Goal: Task Accomplishment & Management: Complete application form

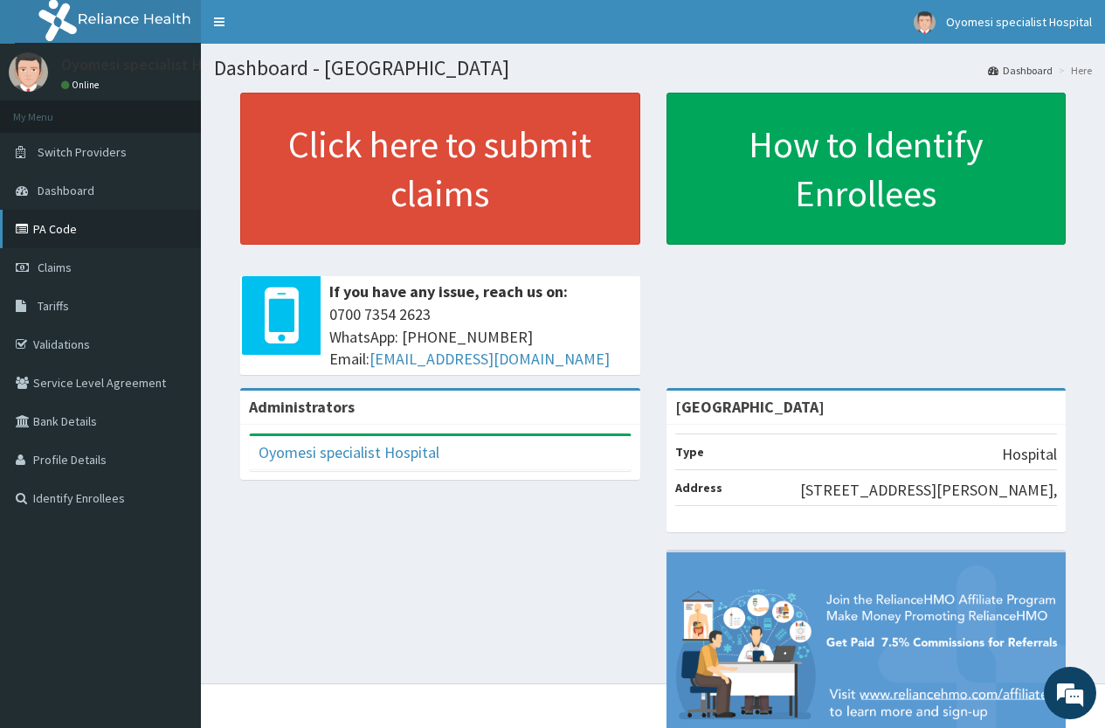
click at [75, 232] on link "PA Code" at bounding box center [100, 229] width 201 height 38
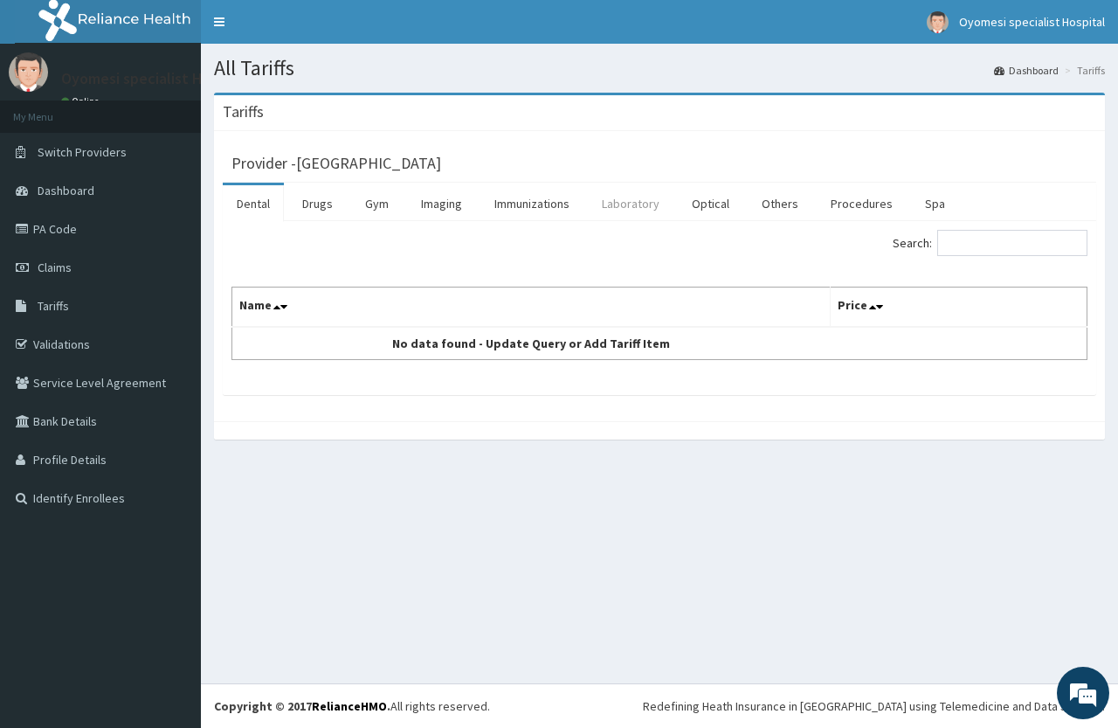
click at [638, 211] on link "Laboratory" at bounding box center [631, 203] width 86 height 37
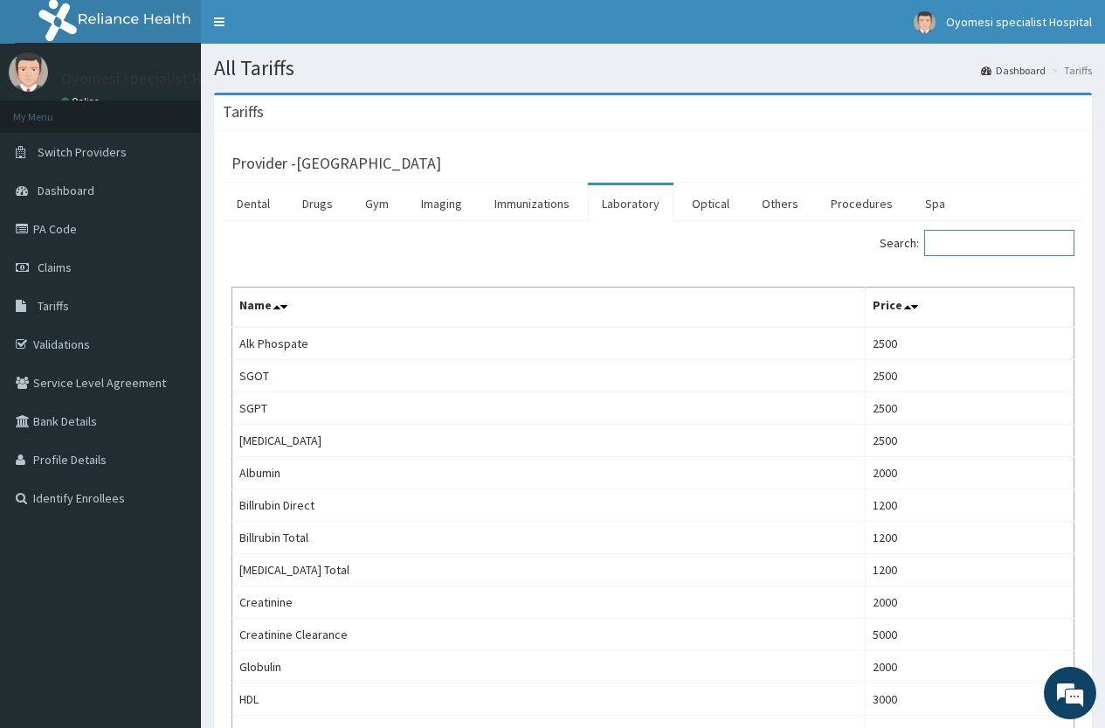
click at [983, 237] on input "Search:" at bounding box center [999, 243] width 150 height 26
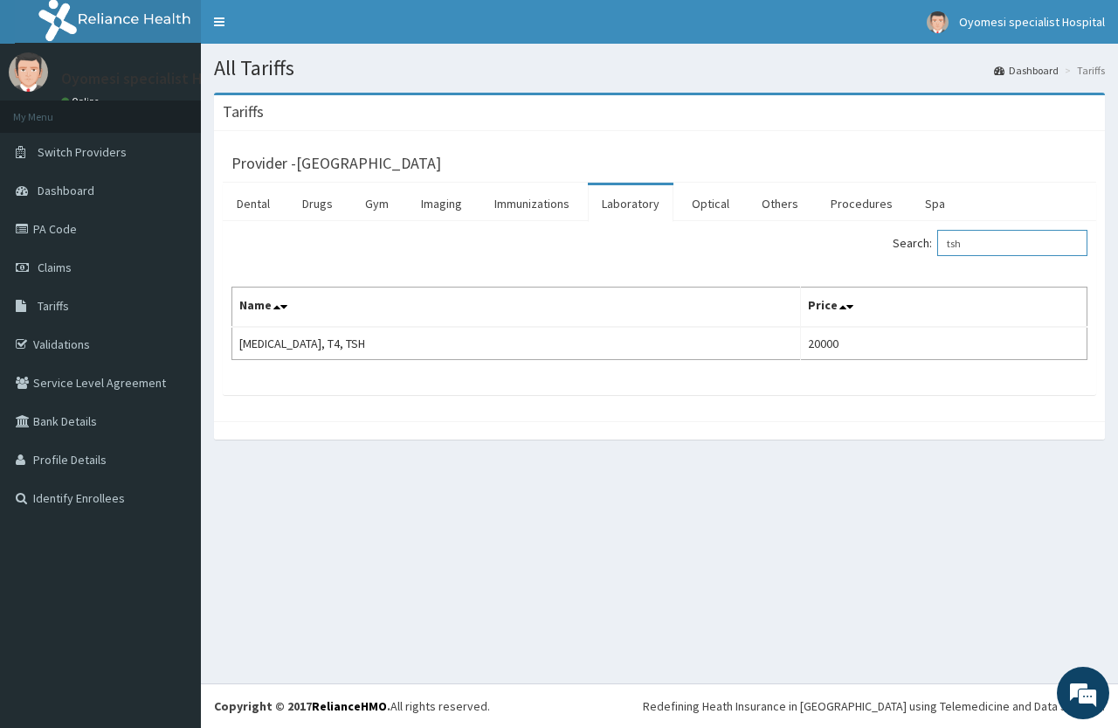
drag, startPoint x: 990, startPoint y: 238, endPoint x: 888, endPoint y: 245, distance: 102.4
click at [885, 245] on div "Search: tsh" at bounding box center [880, 245] width 415 height 31
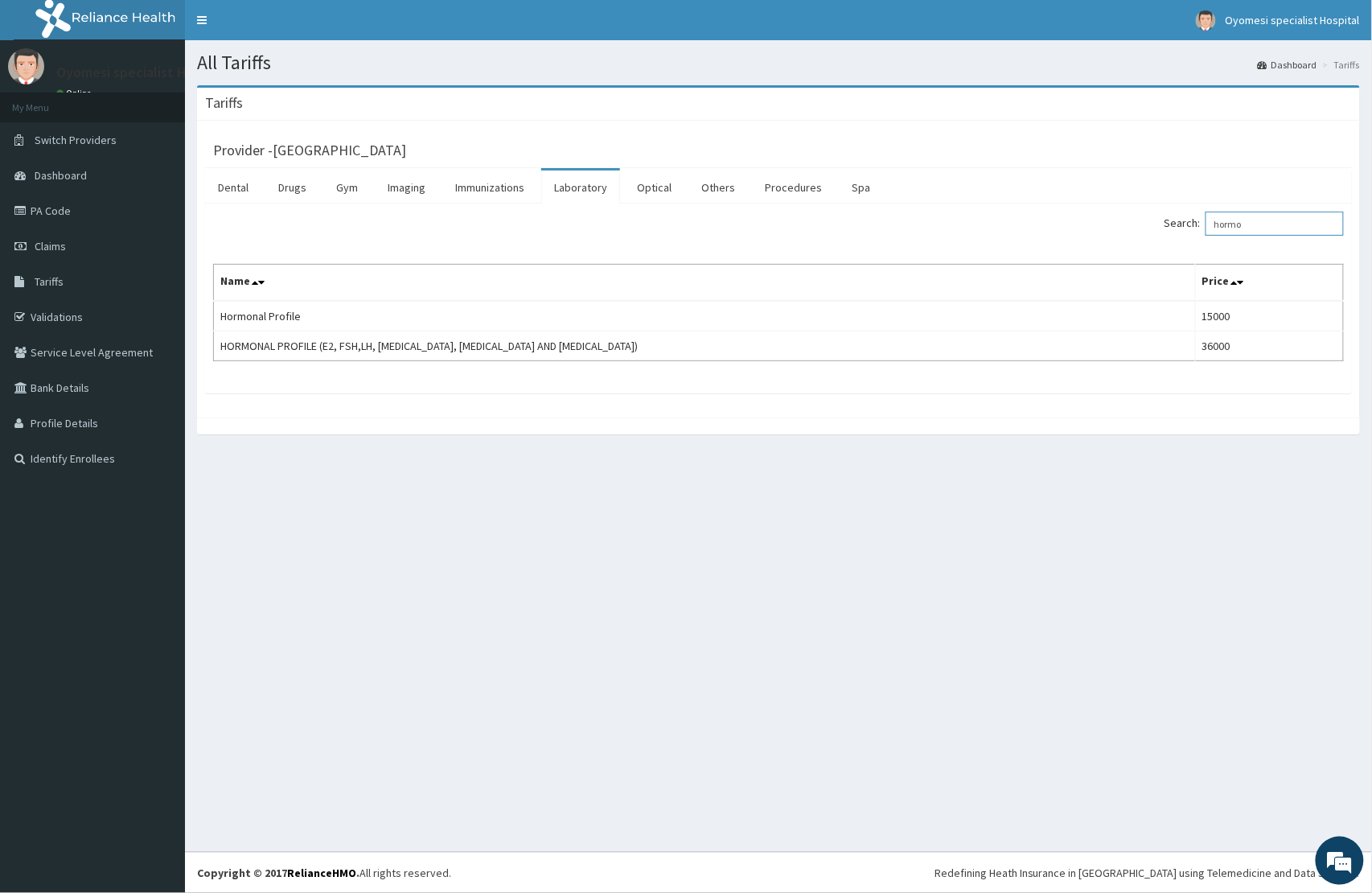
drag, startPoint x: 1277, startPoint y: 230, endPoint x: 1133, endPoint y: 230, distance: 144.0
click at [1029, 230] on div "Search: hormo" at bounding box center [1067, 226] width 553 height 29
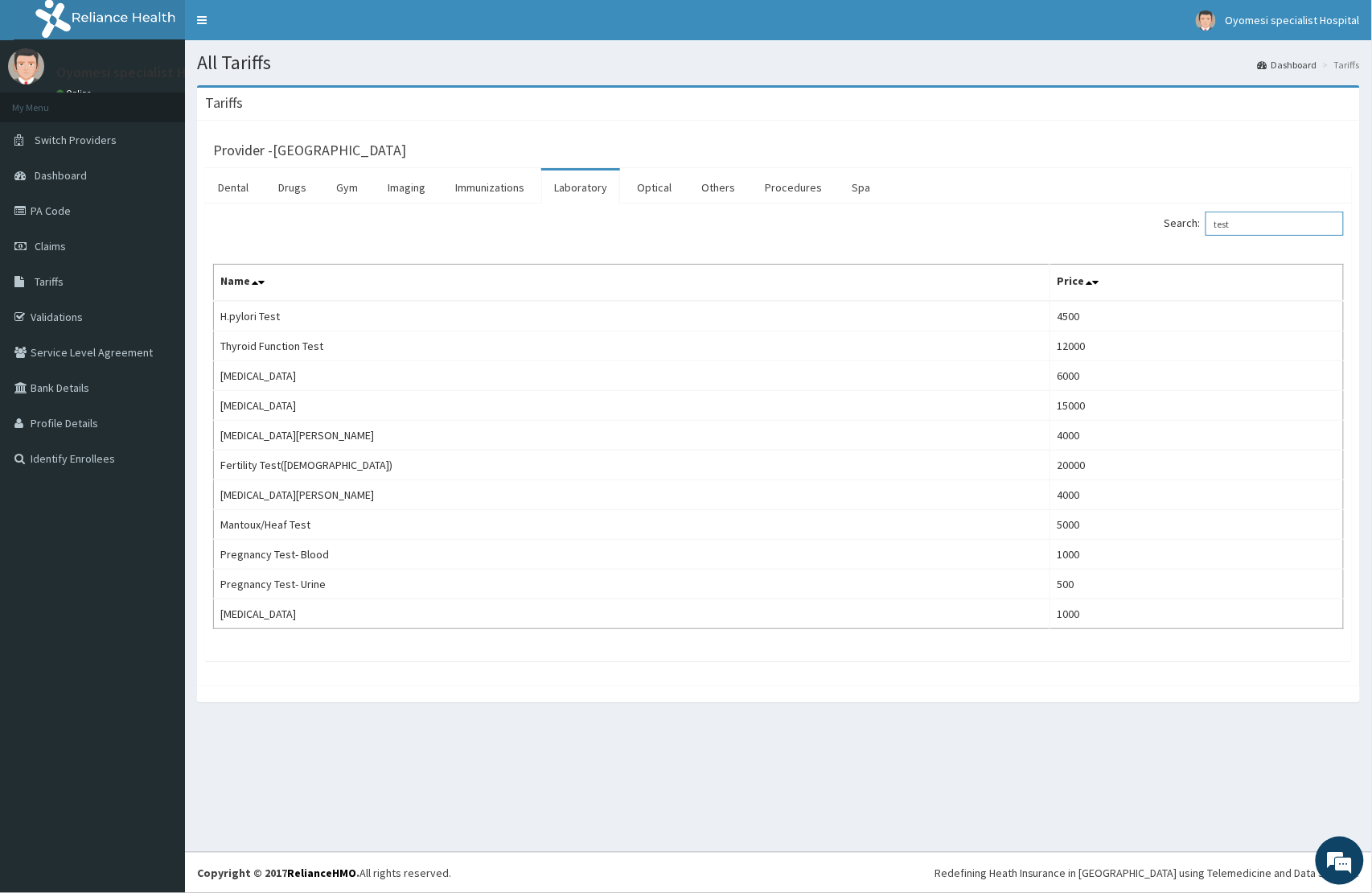
type input "test"
click at [410, 188] on link "Imaging" at bounding box center [406, 187] width 64 height 34
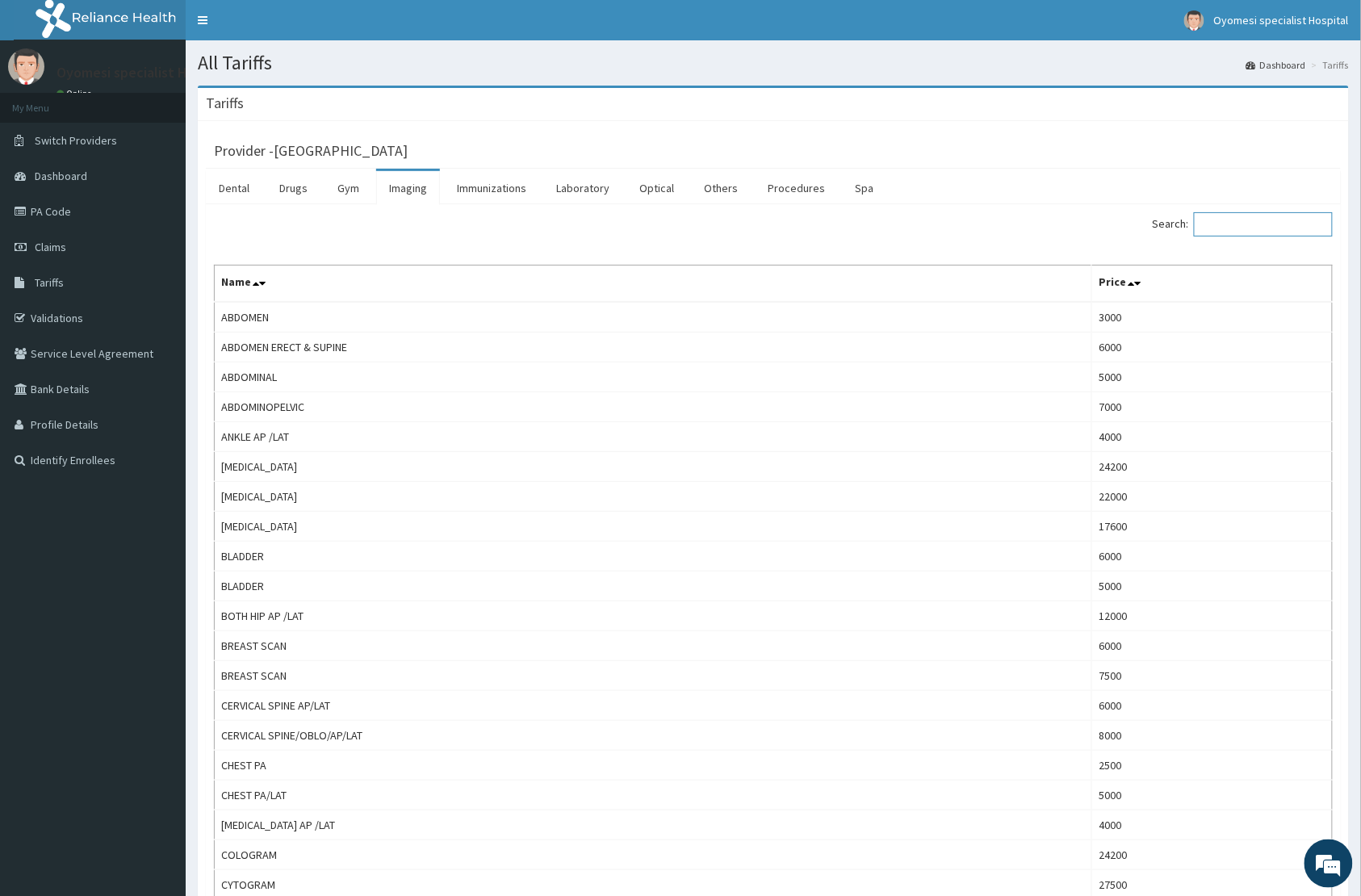
click at [1032, 214] on input "Search:" at bounding box center [1263, 224] width 139 height 24
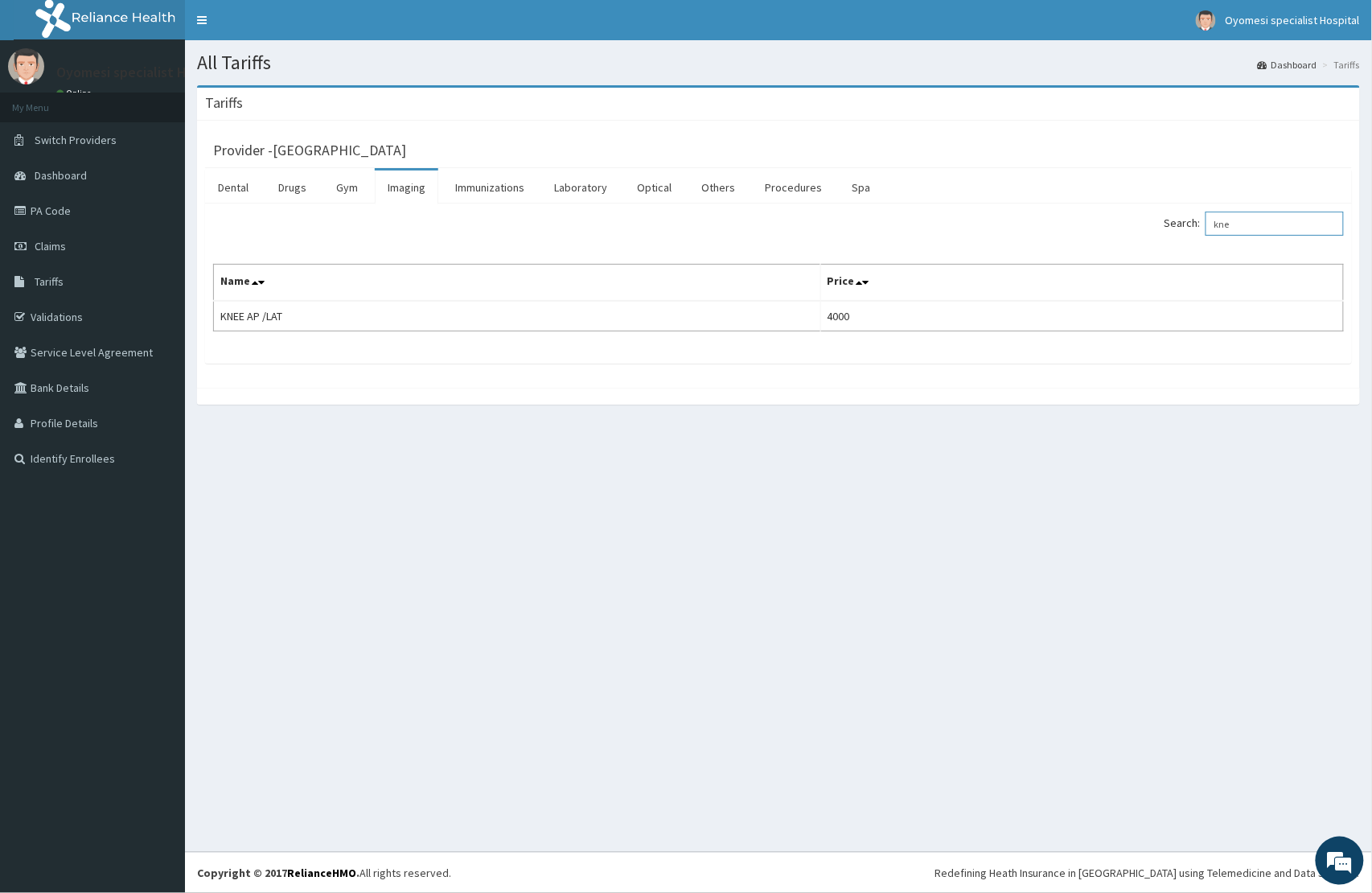
drag, startPoint x: 1258, startPoint y: 224, endPoint x: 1176, endPoint y: 249, distance: 85.7
click at [1029, 242] on div "Search: kne Name Price KNEE AP /LAT 4000" at bounding box center [778, 272] width 1131 height 120
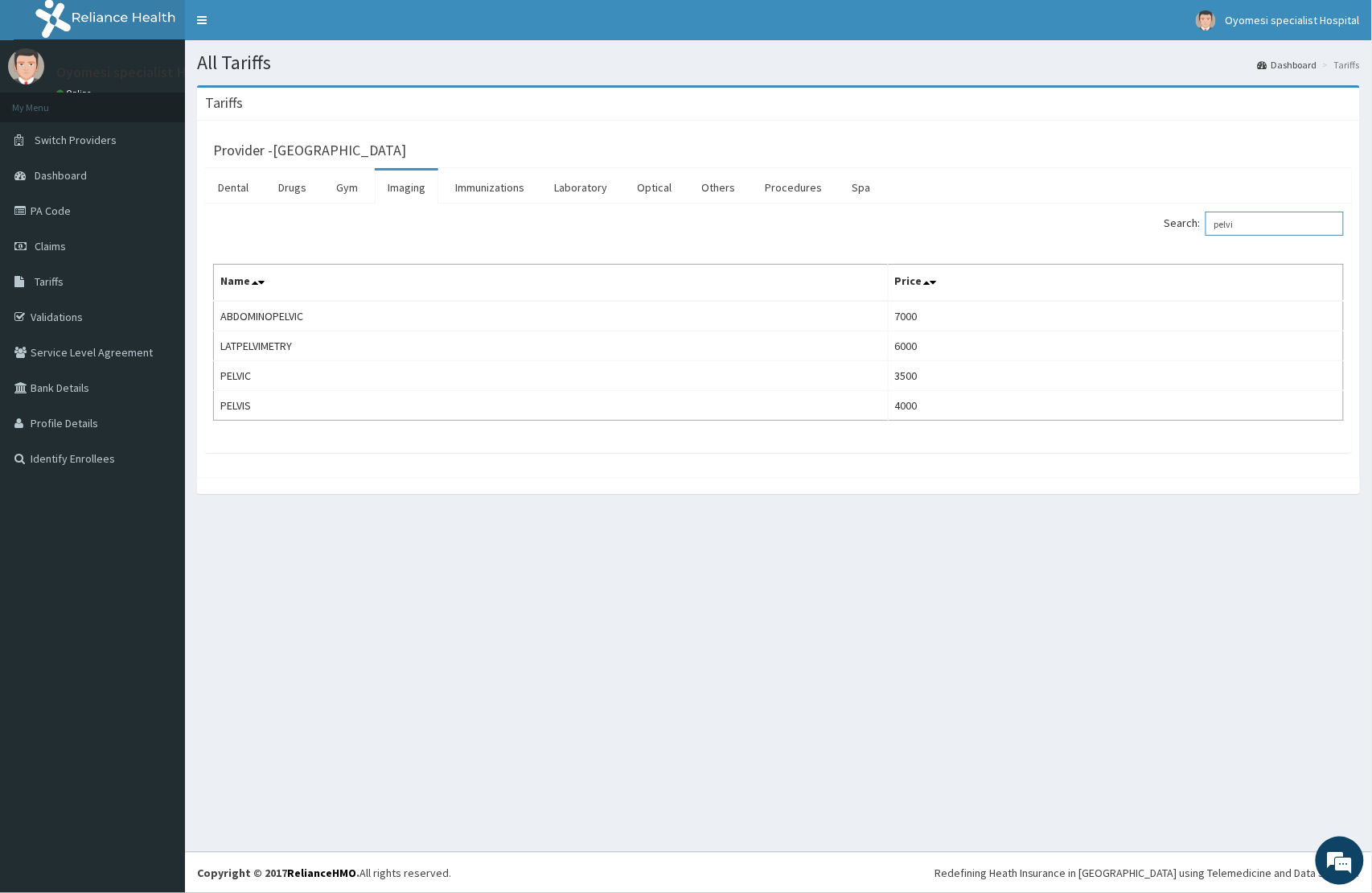
type input "pelvi"
drag, startPoint x: 1281, startPoint y: 223, endPoint x: 1126, endPoint y: 243, distance: 156.3
click at [1029, 243] on div "Search: pelvi Name Price ABDOMINOPELVIC 7000 LATPELVIMETRY 6000 PELVIC 3500 PEL…" at bounding box center [778, 316] width 1131 height 209
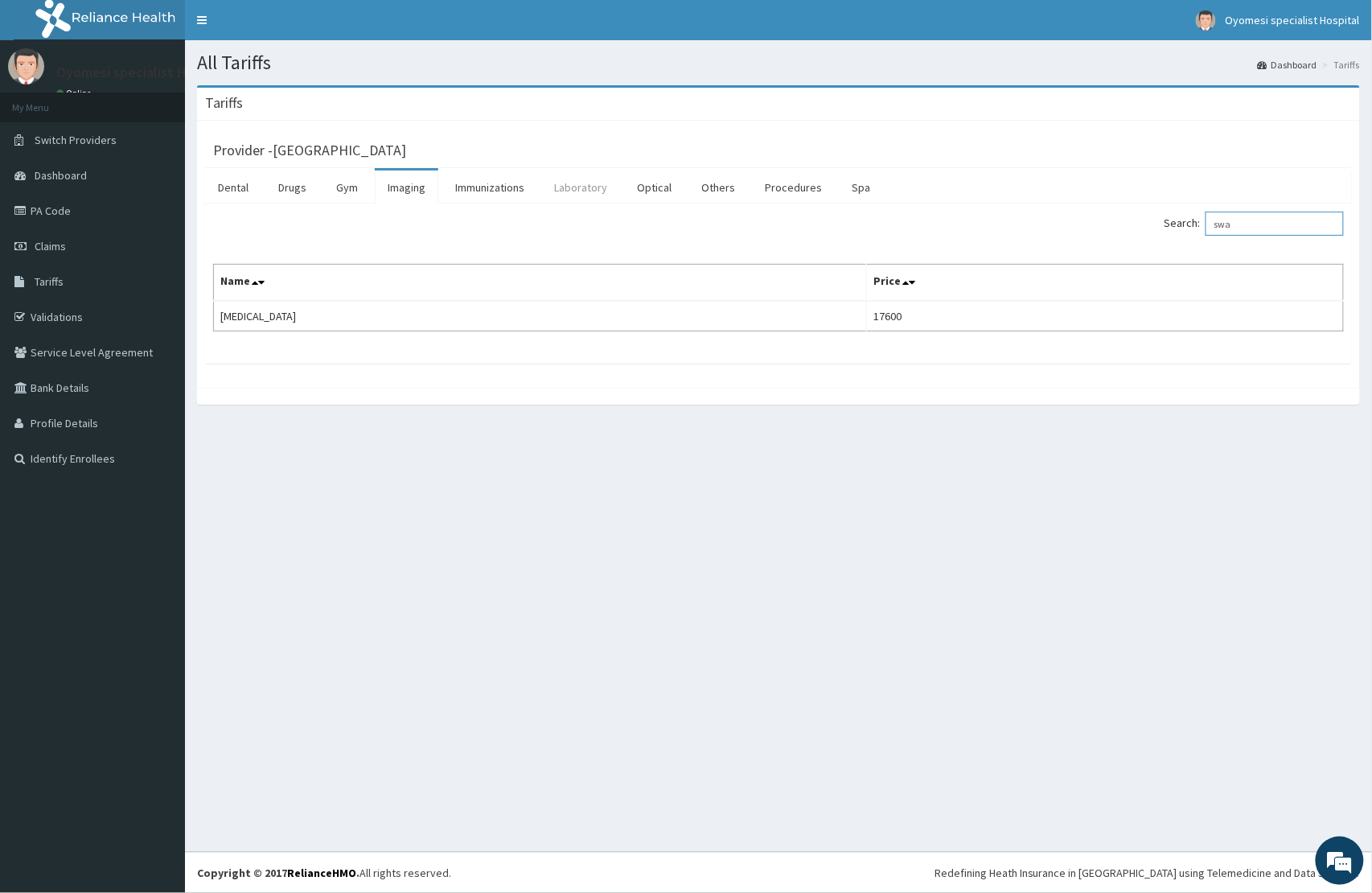
type input "swa"
click at [576, 188] on link "Laboratory" at bounding box center [581, 187] width 79 height 34
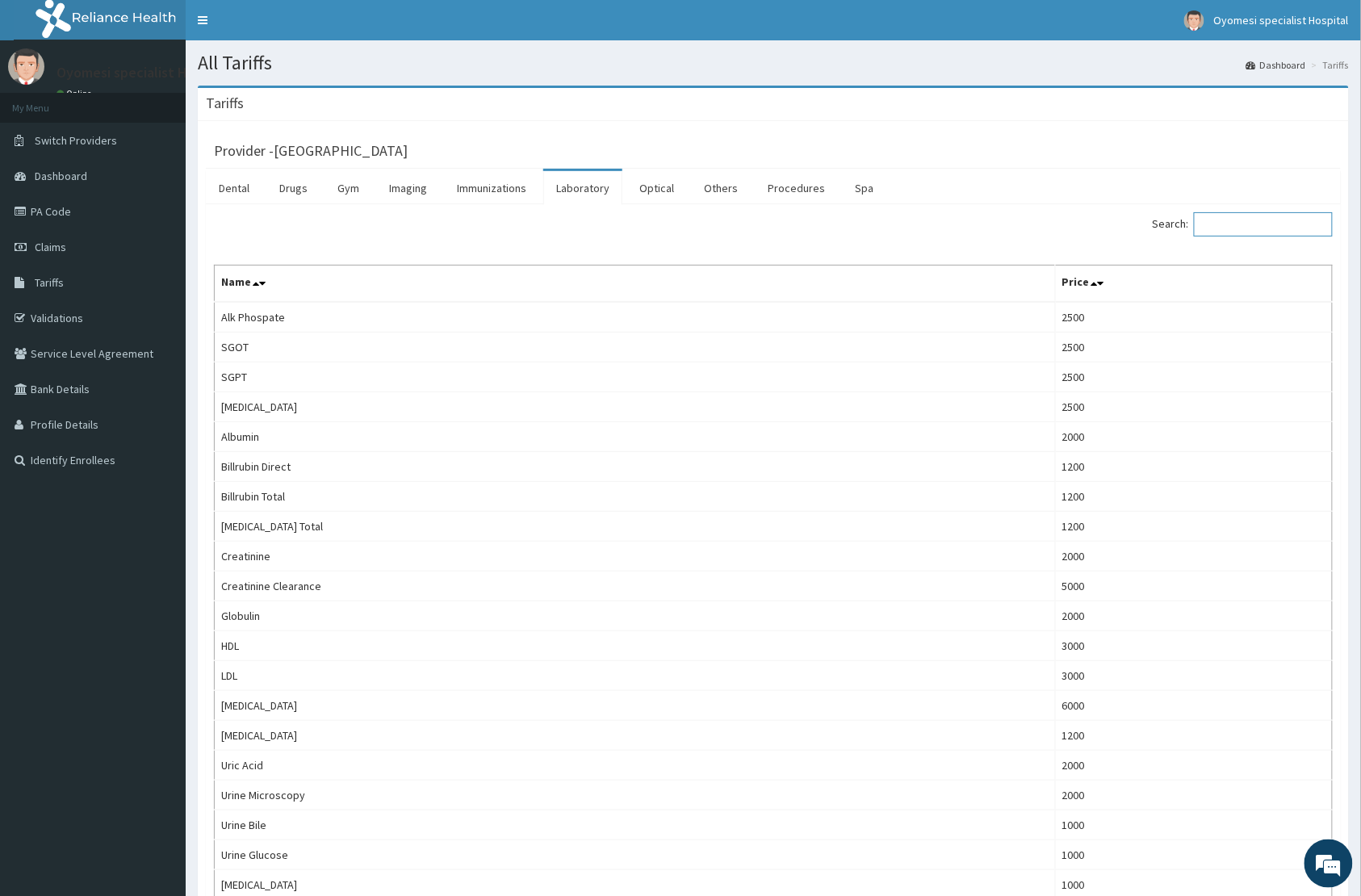
click at [1032, 229] on input "Search:" at bounding box center [1263, 224] width 139 height 24
type input "swab"
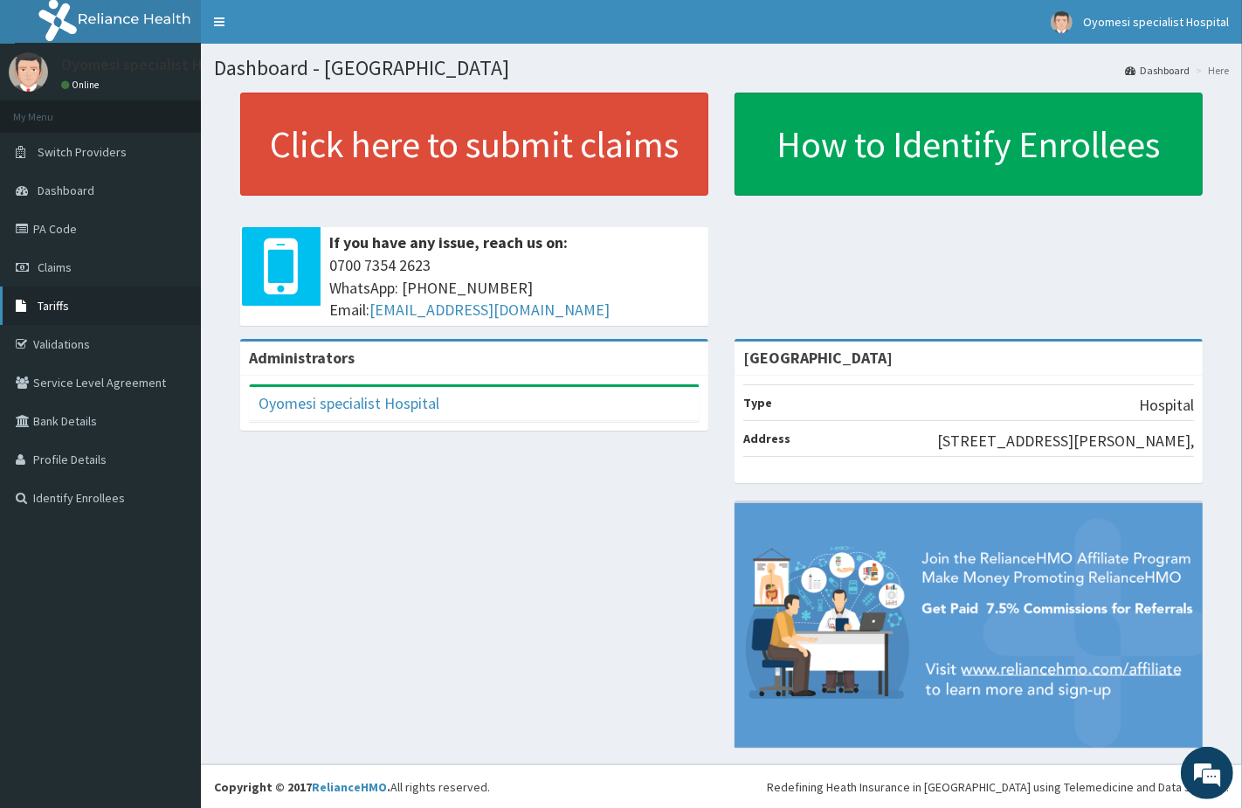
click at [53, 316] on link "Tariffs" at bounding box center [100, 305] width 201 height 38
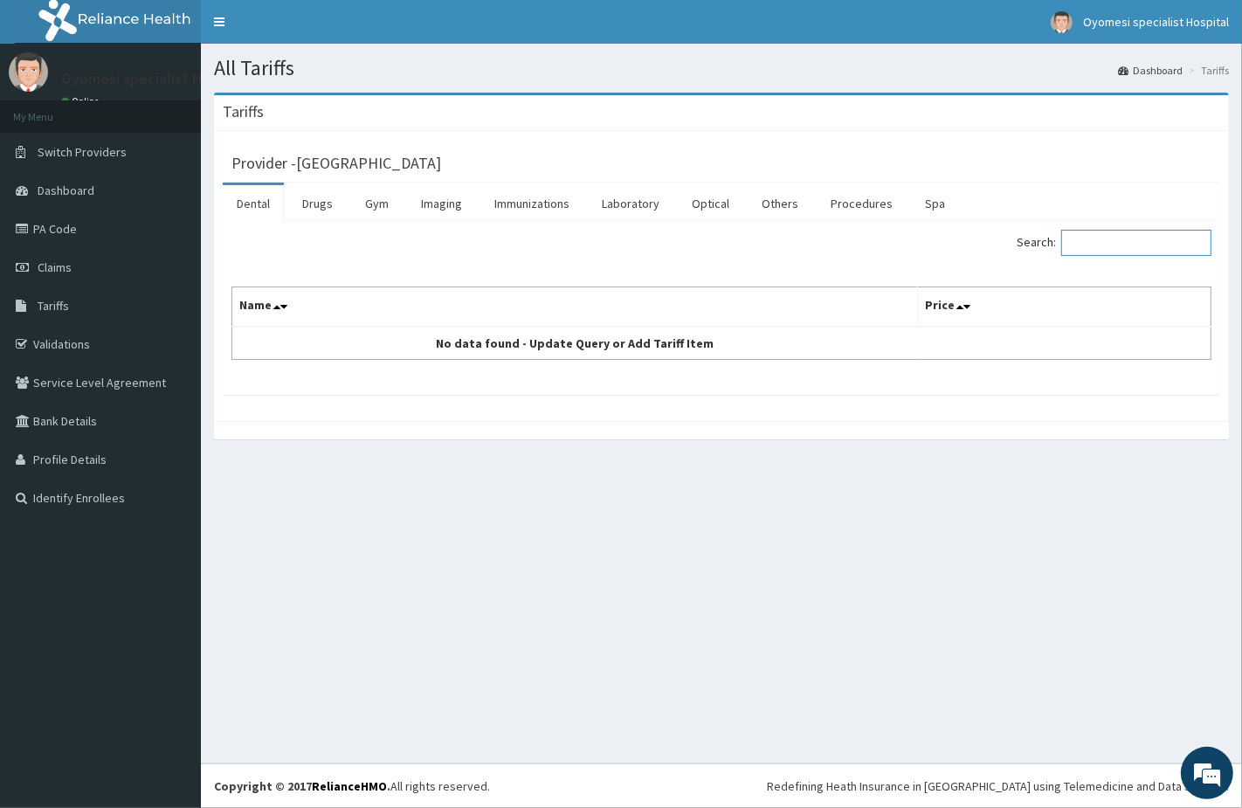
click at [1137, 252] on input "Search:" at bounding box center [1136, 243] width 150 height 26
click at [323, 196] on link "Drugs" at bounding box center [317, 203] width 59 height 37
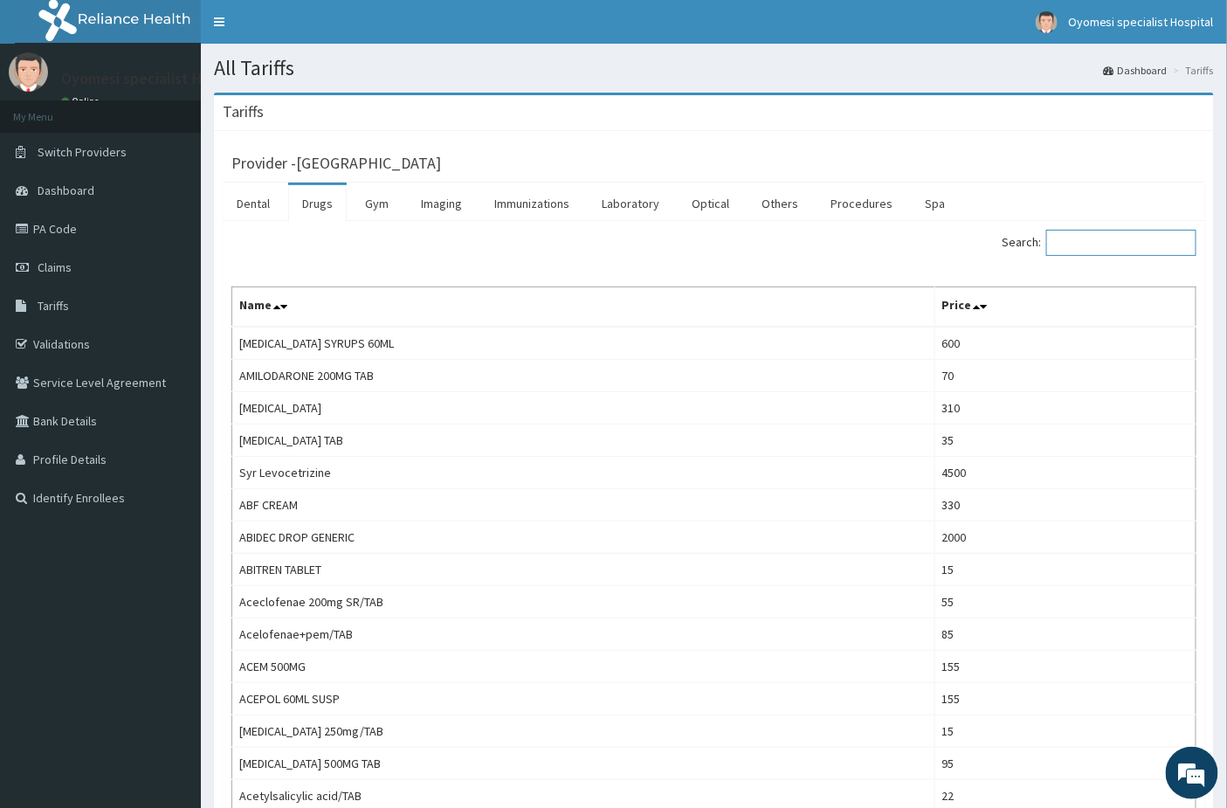
click at [1073, 245] on input "Search:" at bounding box center [1121, 243] width 150 height 26
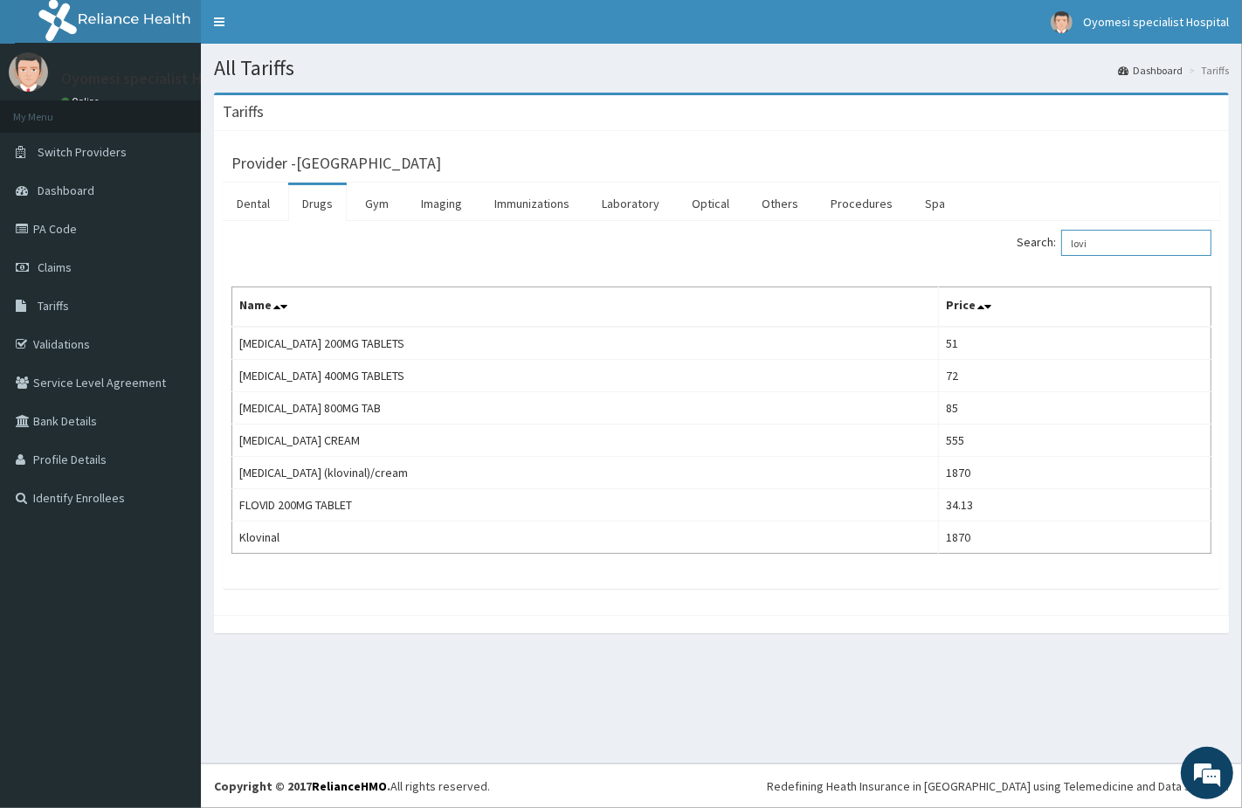
drag, startPoint x: 1109, startPoint y: 249, endPoint x: 1043, endPoint y: 250, distance: 66.4
click at [1044, 249] on label "Search: lovi" at bounding box center [1114, 243] width 195 height 26
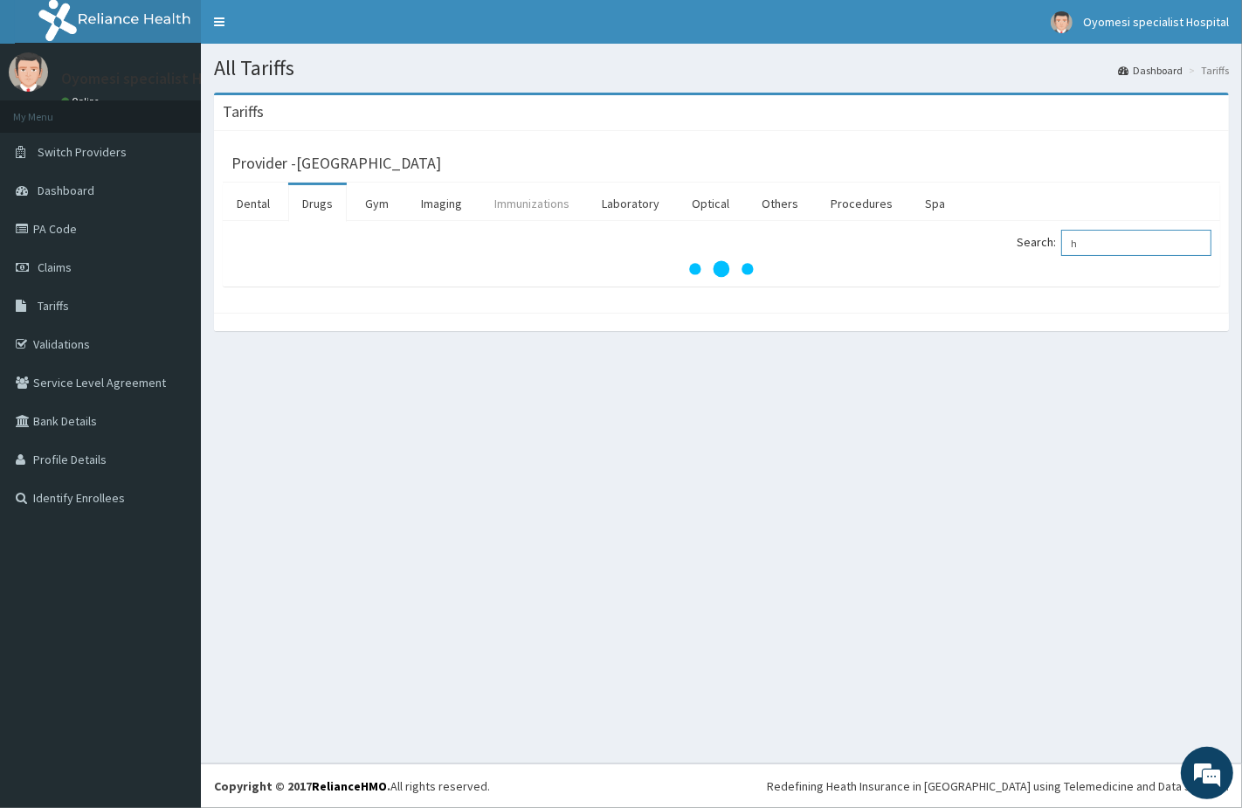
type input "h"
click at [530, 211] on link "Immunizations" at bounding box center [531, 203] width 103 height 37
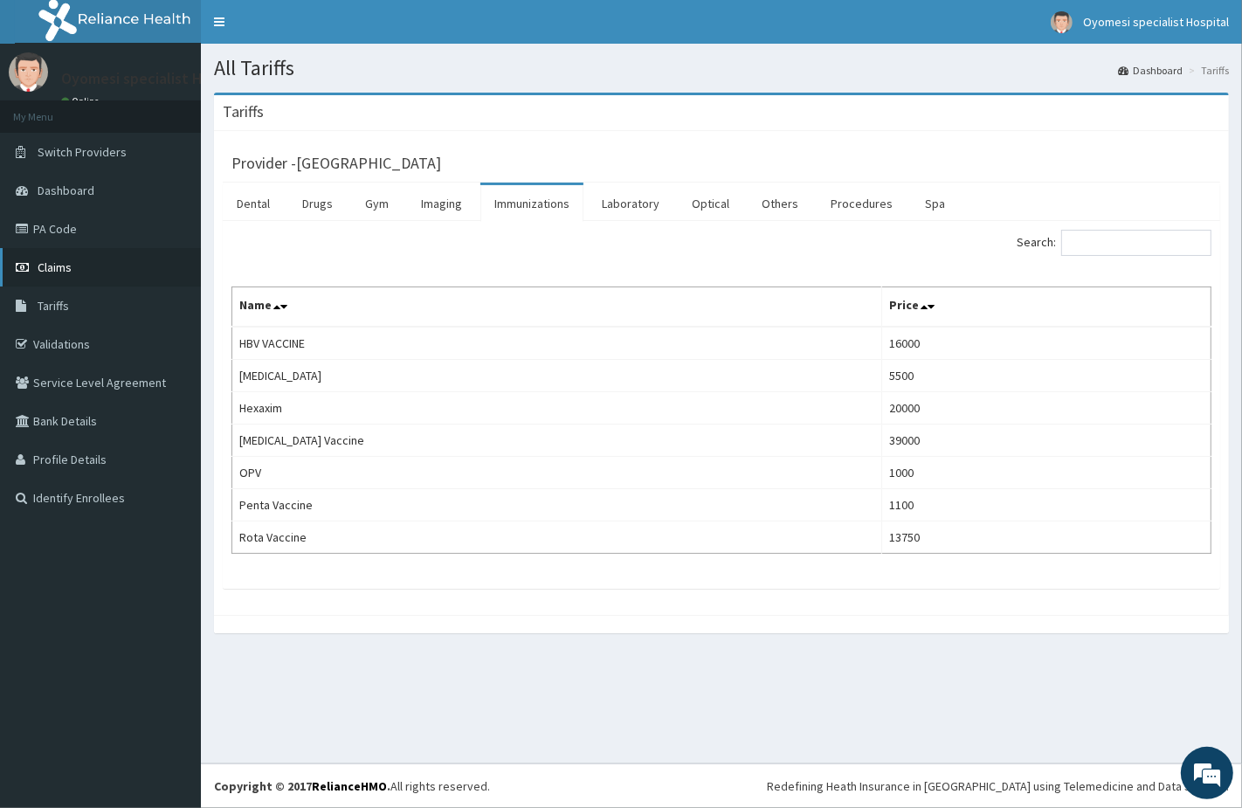
click at [55, 272] on span "Claims" at bounding box center [55, 267] width 34 height 16
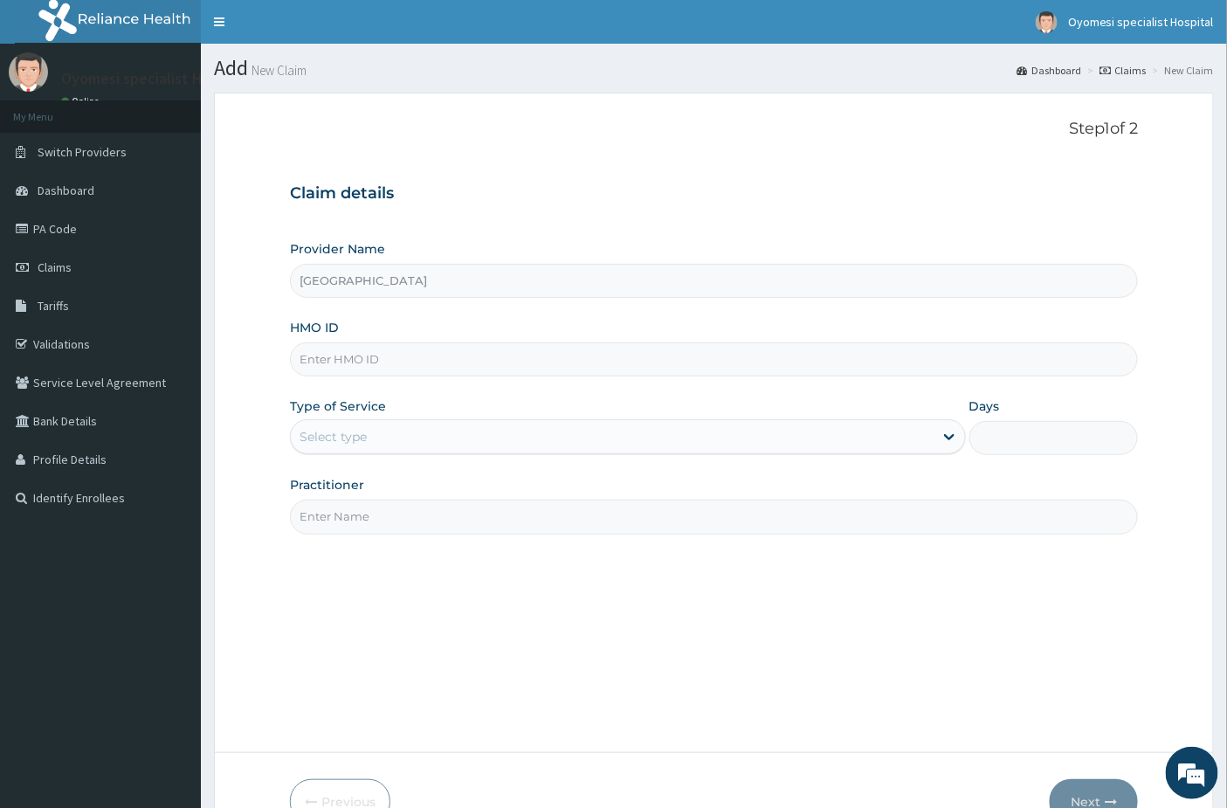
drag, startPoint x: 422, startPoint y: 272, endPoint x: 369, endPoint y: 370, distance: 112.2
click at [369, 370] on input "HMO ID" at bounding box center [714, 359] width 849 height 34
paste input "Oht/11131/a"
type input "Oht/11131/a"
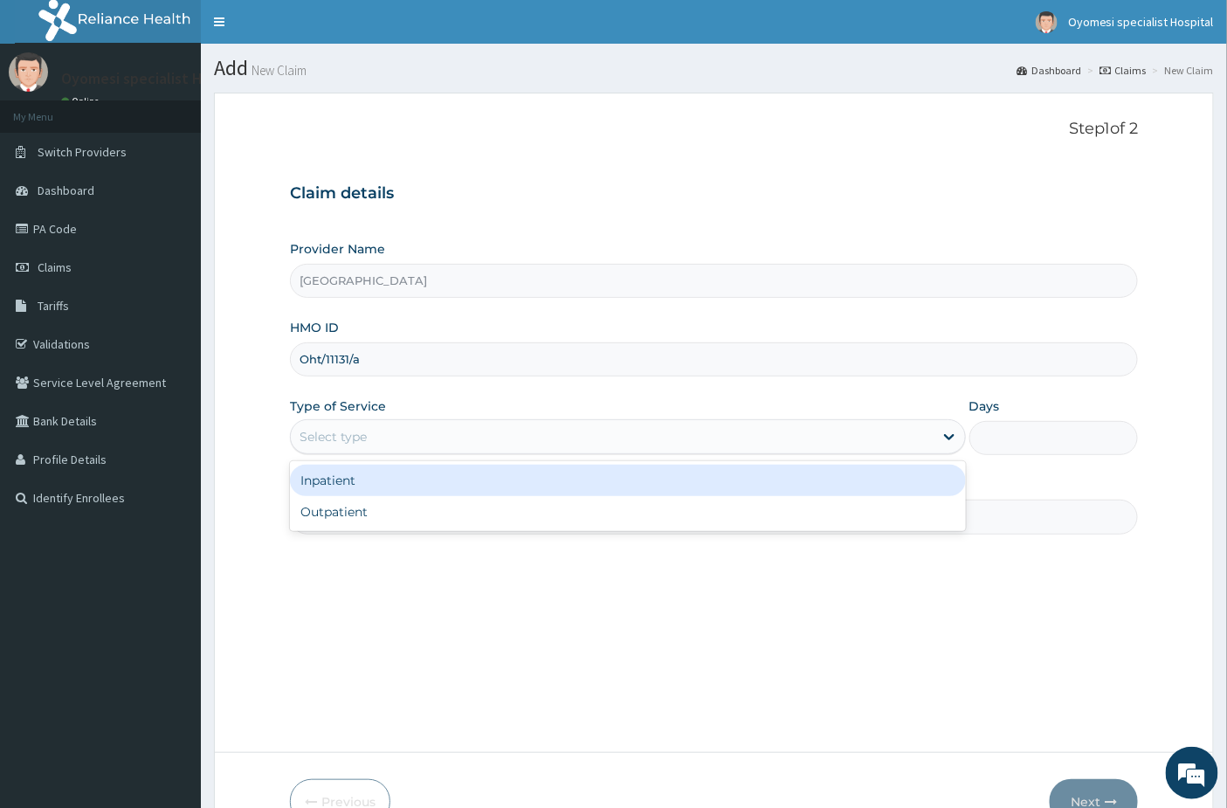
click at [393, 438] on div "Select type" at bounding box center [612, 437] width 643 height 28
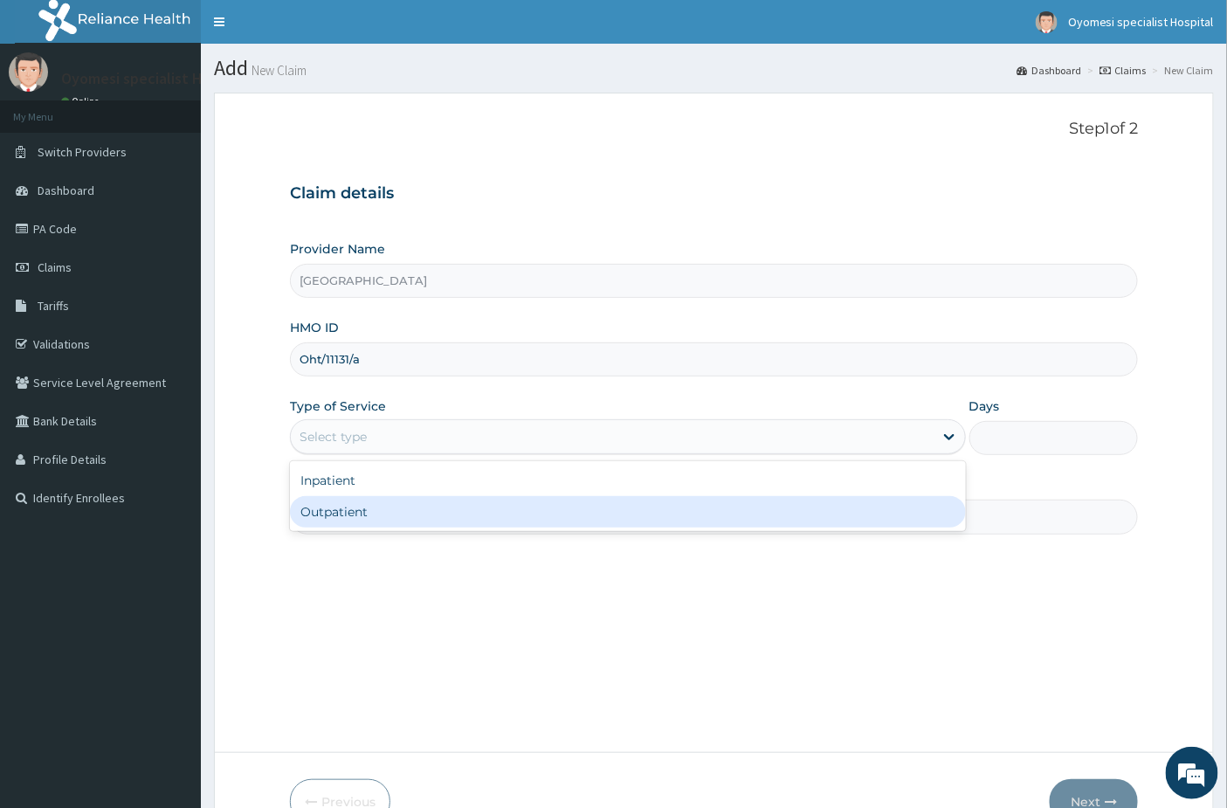
click at [358, 512] on div "Outpatient" at bounding box center [628, 511] width 676 height 31
type input "1"
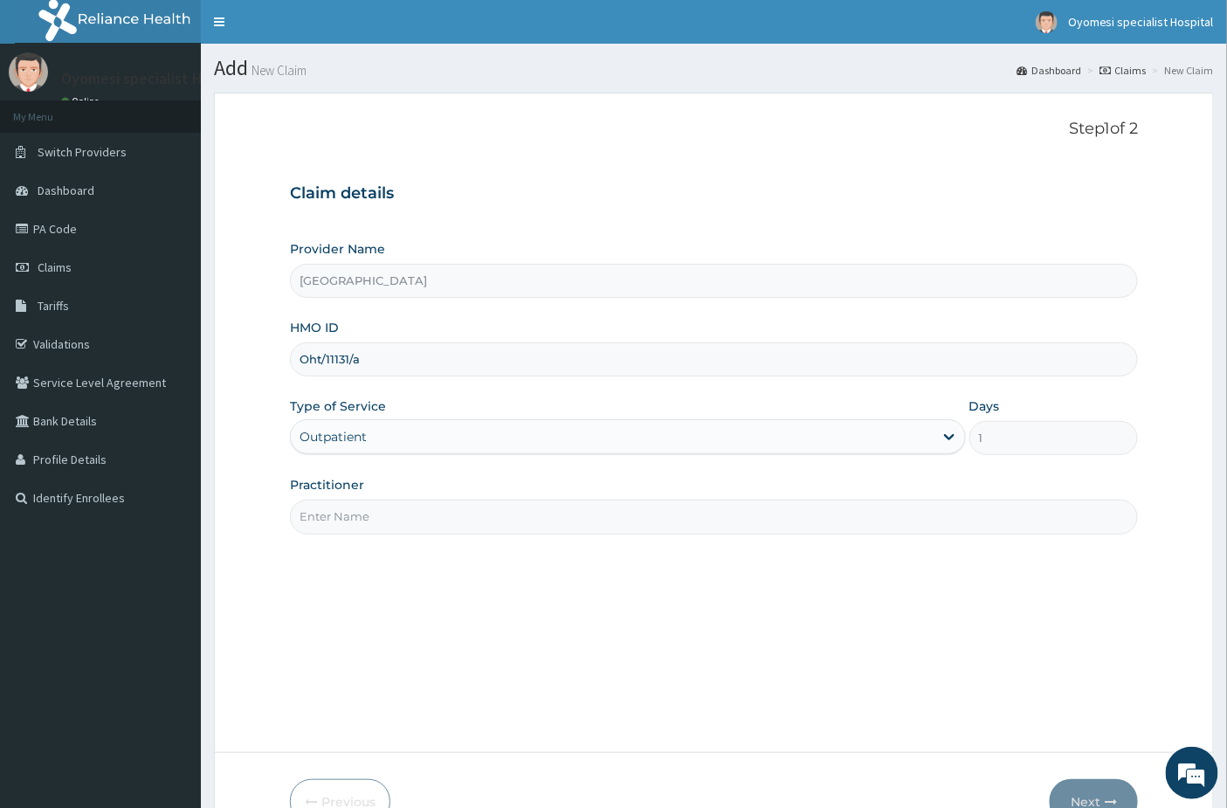
click at [542, 514] on input "Practitioner" at bounding box center [714, 517] width 849 height 34
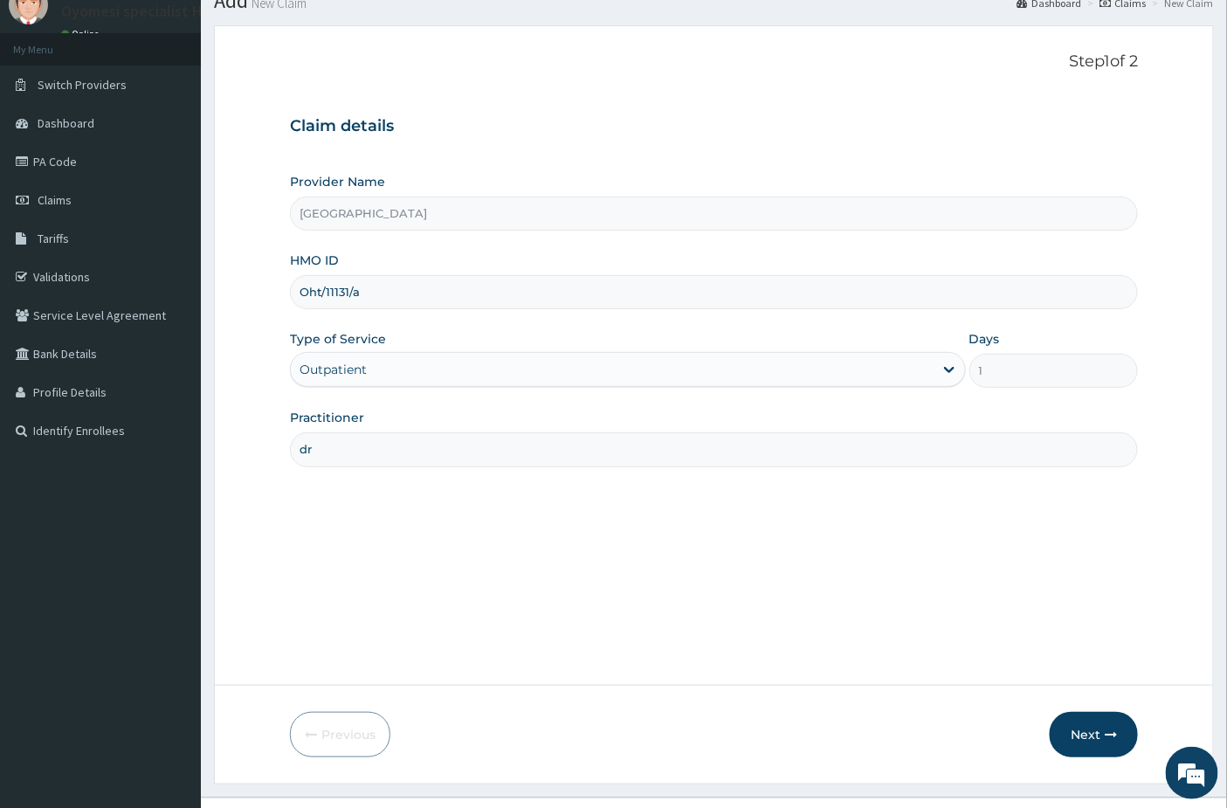
scroll to position [101, 0]
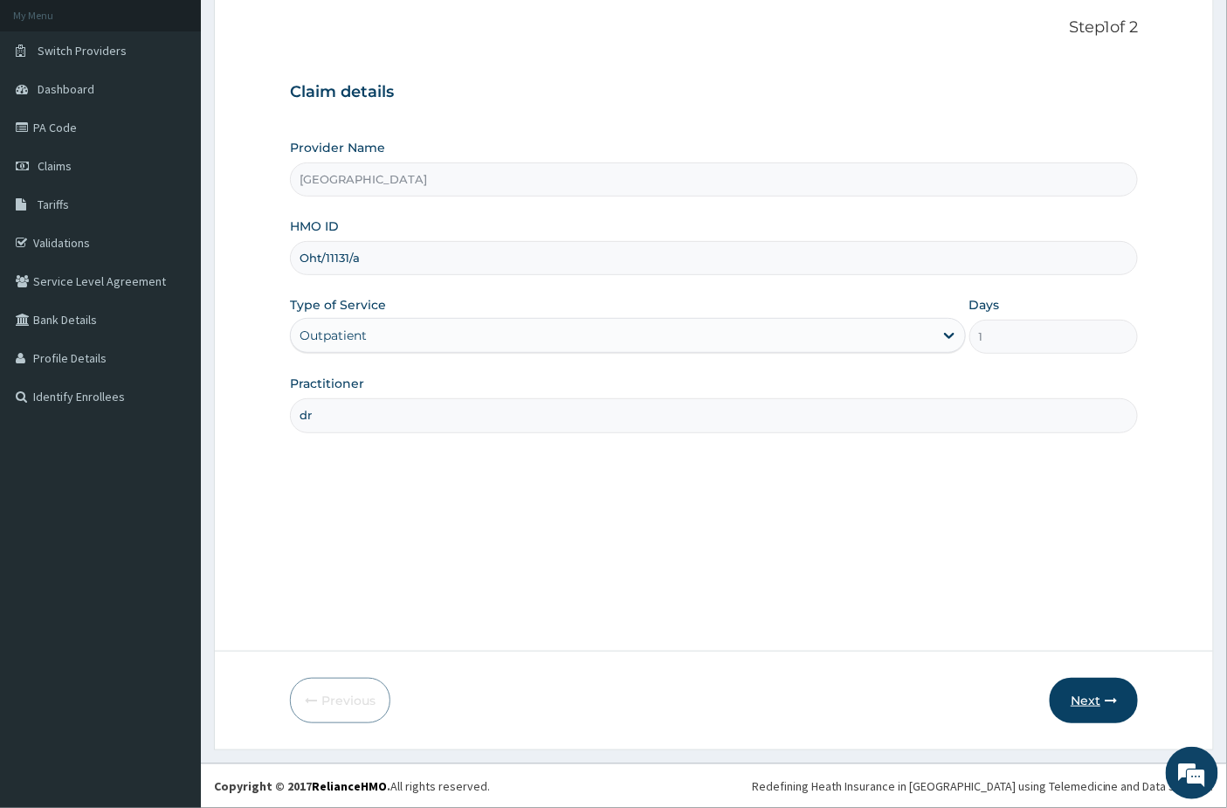
type input "dr"
click at [1069, 705] on button "Next" at bounding box center [1094, 700] width 88 height 45
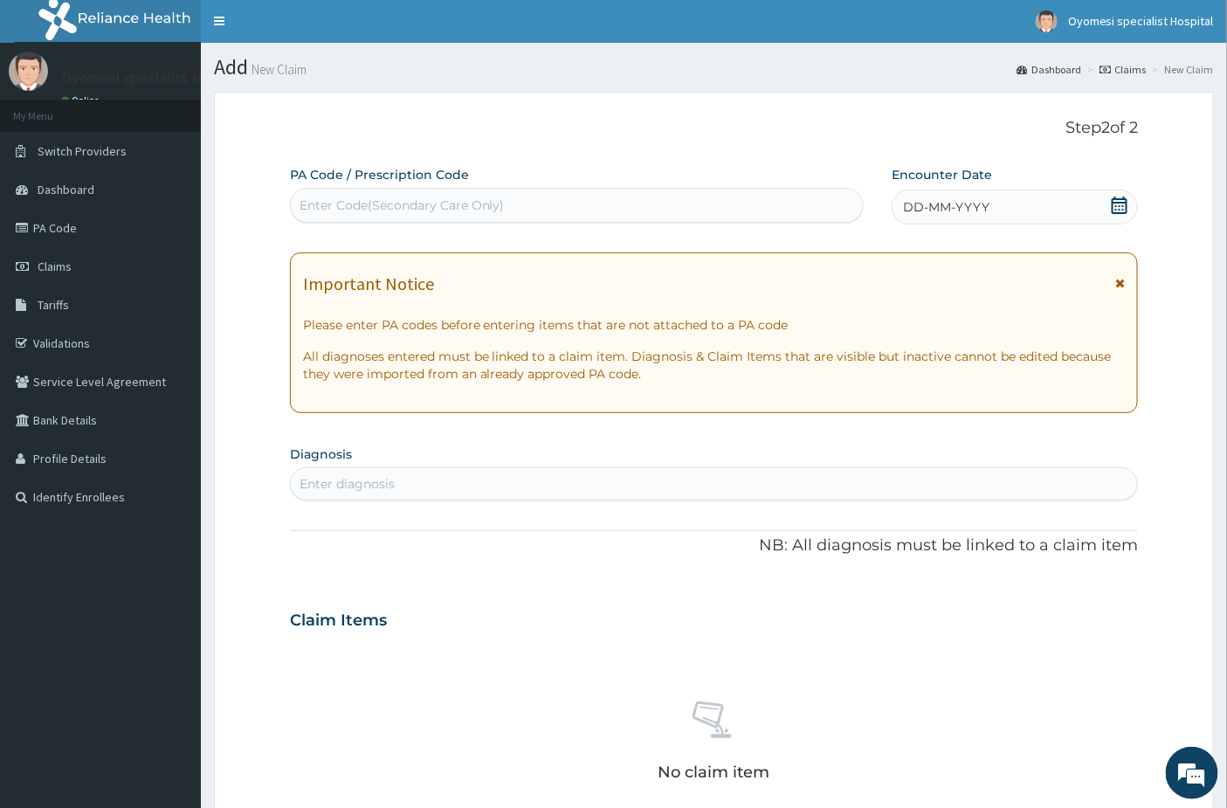
scroll to position [0, 0]
click at [1113, 202] on icon at bounding box center [1120, 205] width 16 height 17
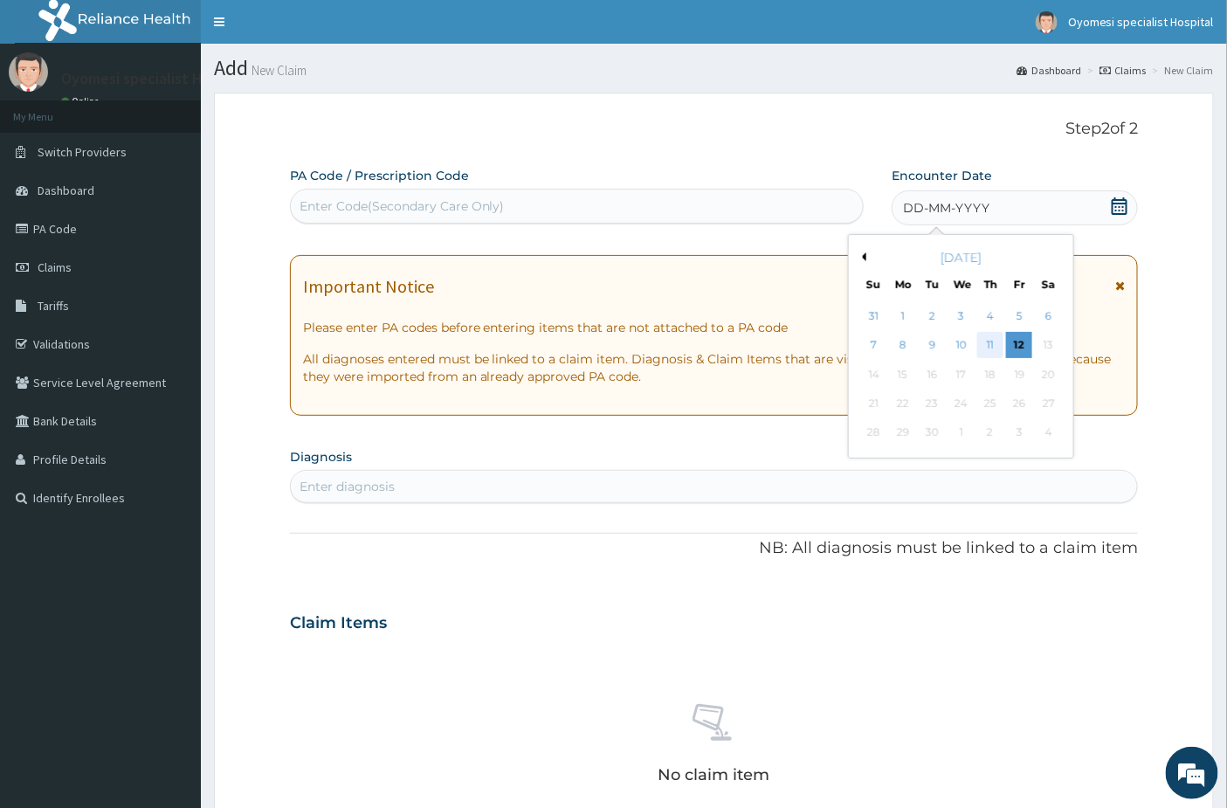
click at [989, 342] on div "11" at bounding box center [990, 346] width 26 height 26
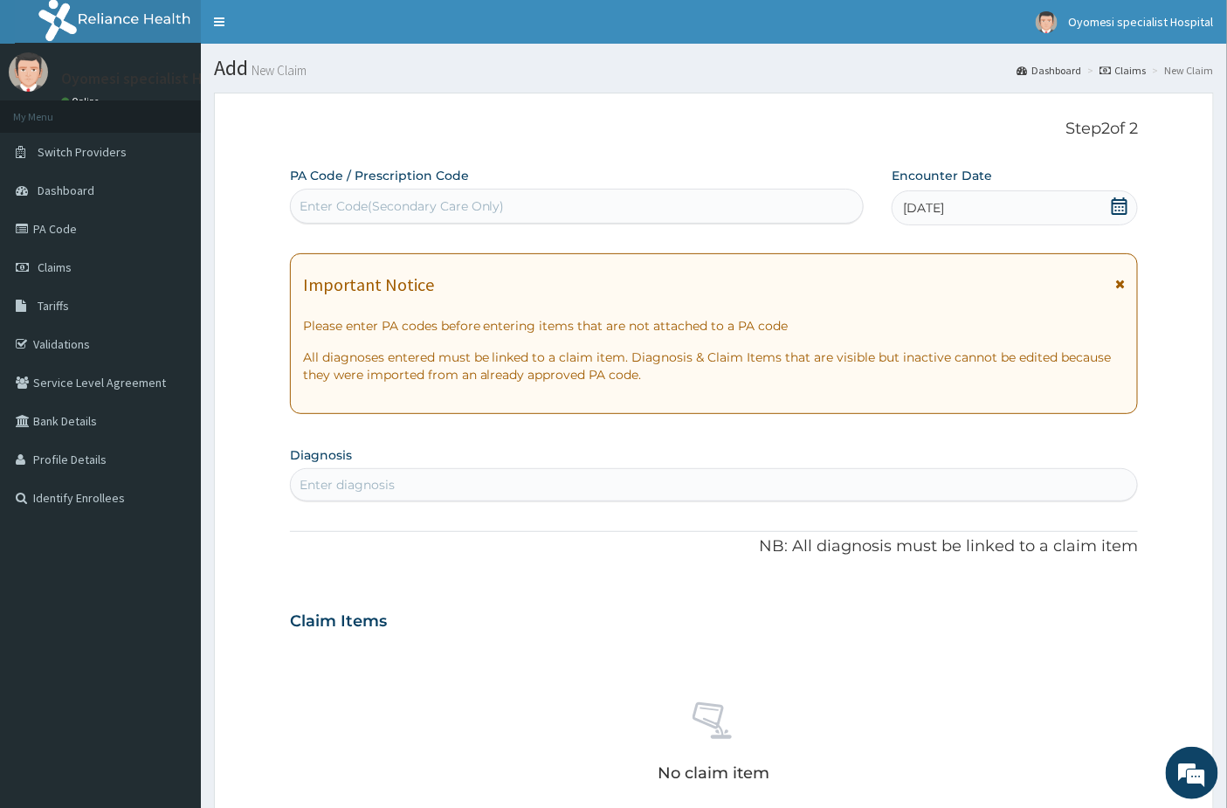
click at [330, 473] on div "Enter diagnosis" at bounding box center [714, 485] width 847 height 28
type input "mala"
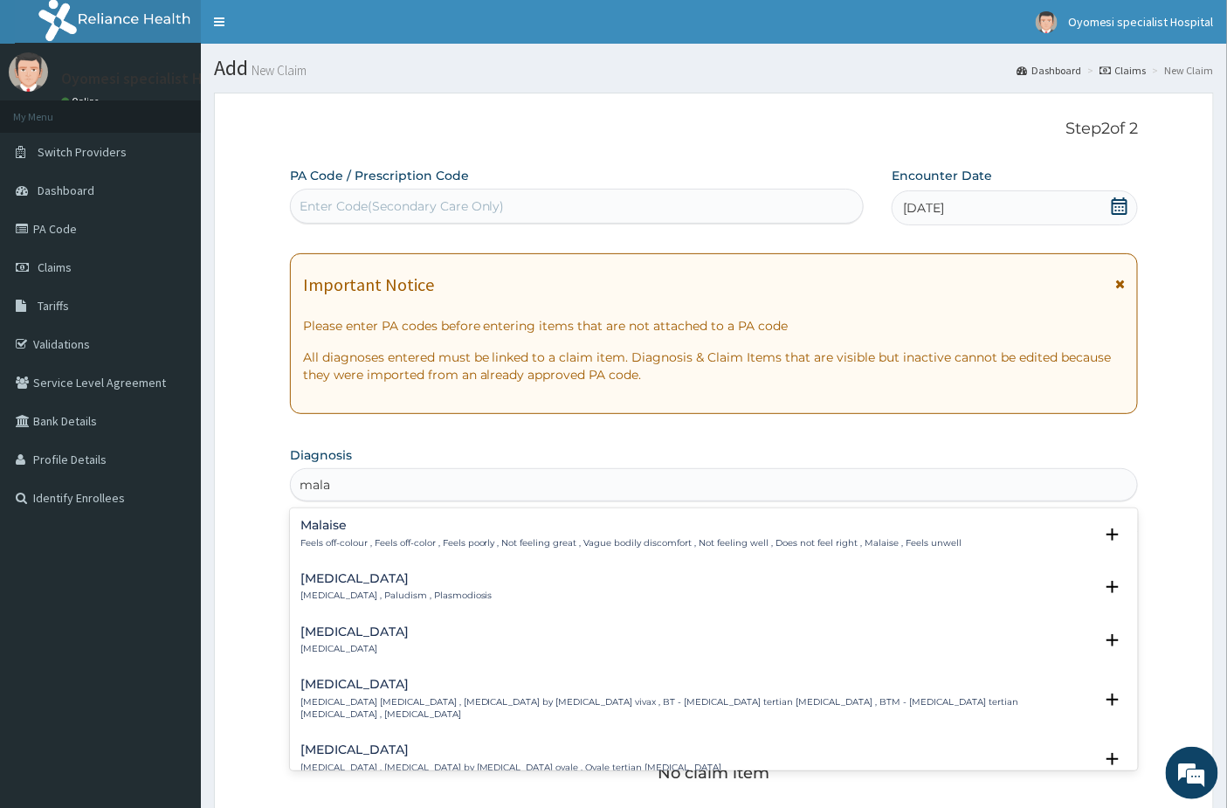
click at [329, 592] on p "[MEDICAL_DATA] , Paludism , Plasmodiosis" at bounding box center [396, 596] width 192 height 12
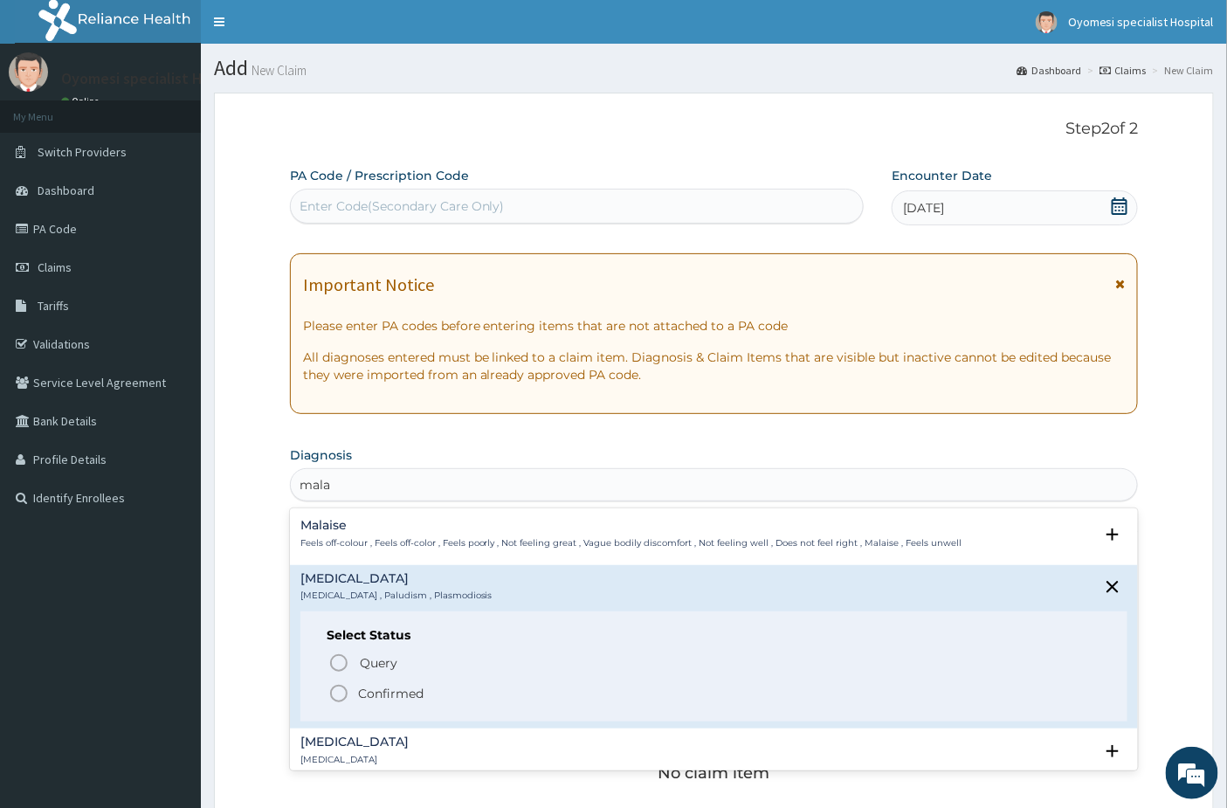
click at [335, 686] on circle "status option filled" at bounding box center [339, 694] width 16 height 16
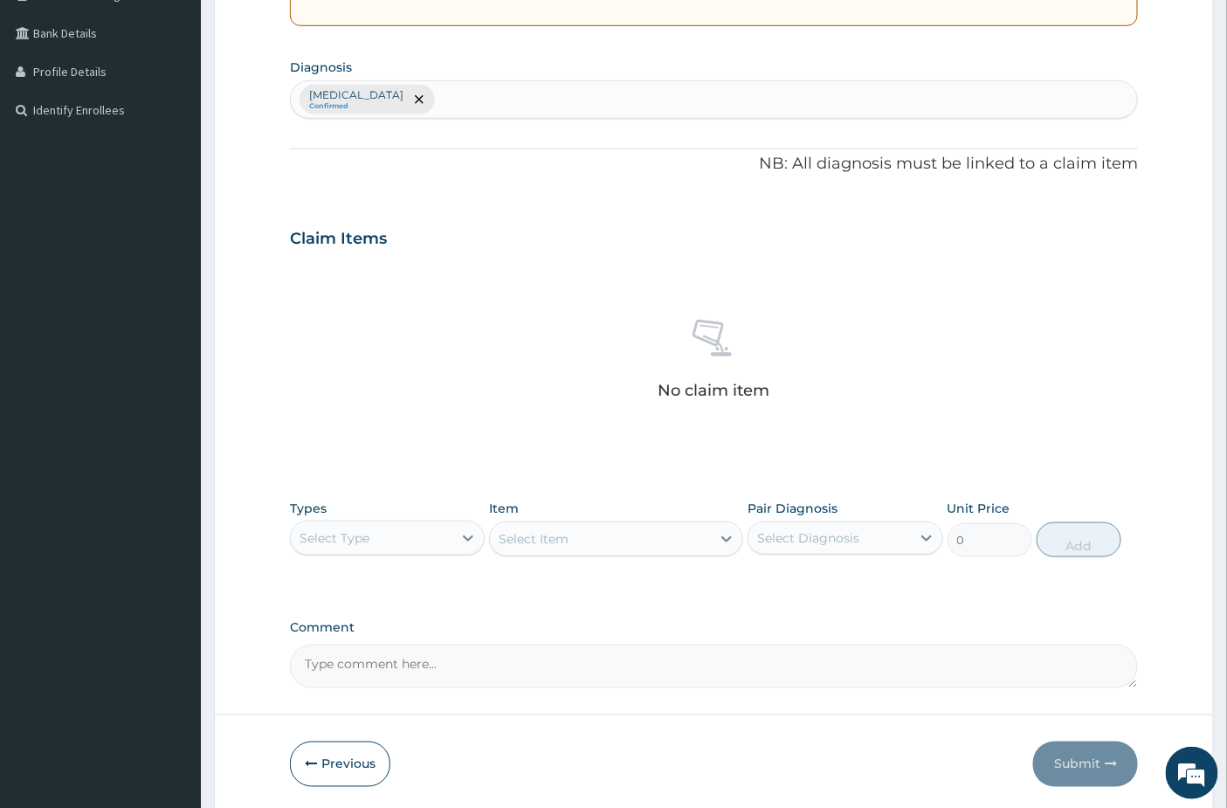
scroll to position [451, 0]
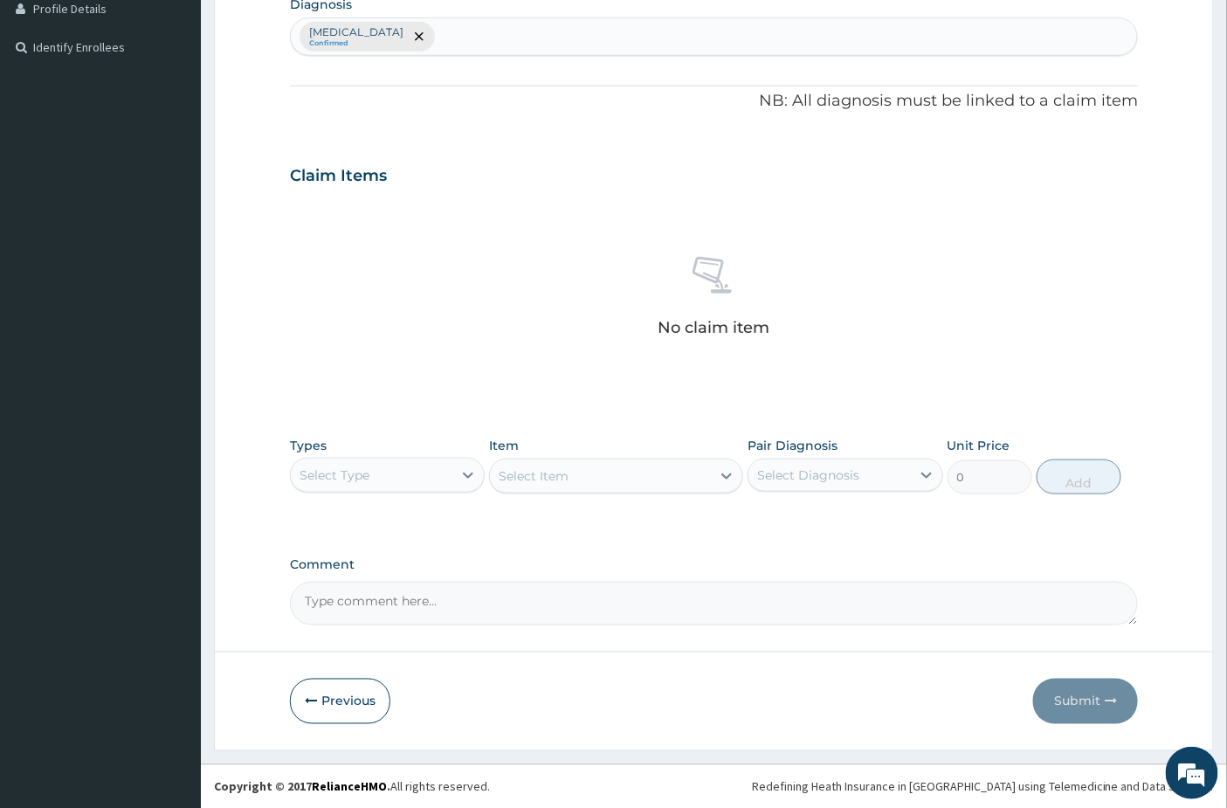
click at [388, 484] on div "Select Type" at bounding box center [372, 475] width 162 height 28
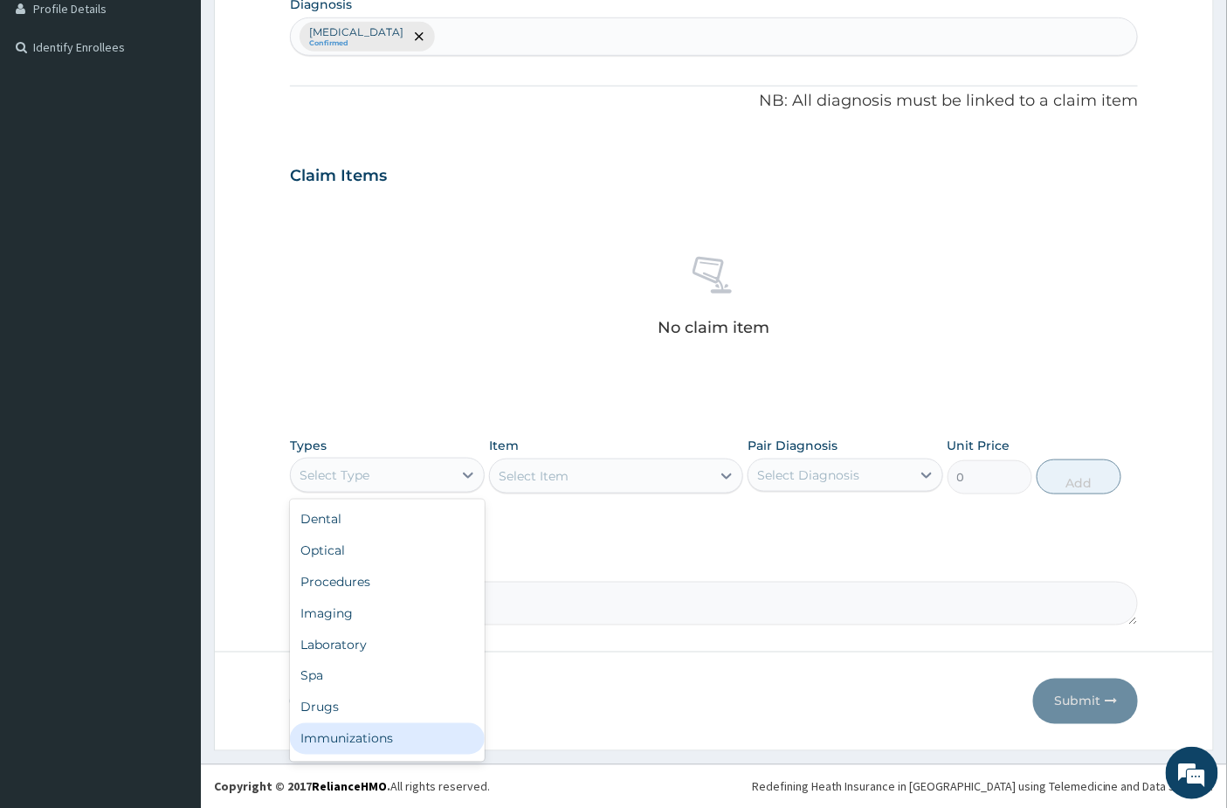
click at [377, 727] on div "Immunizations" at bounding box center [387, 738] width 195 height 31
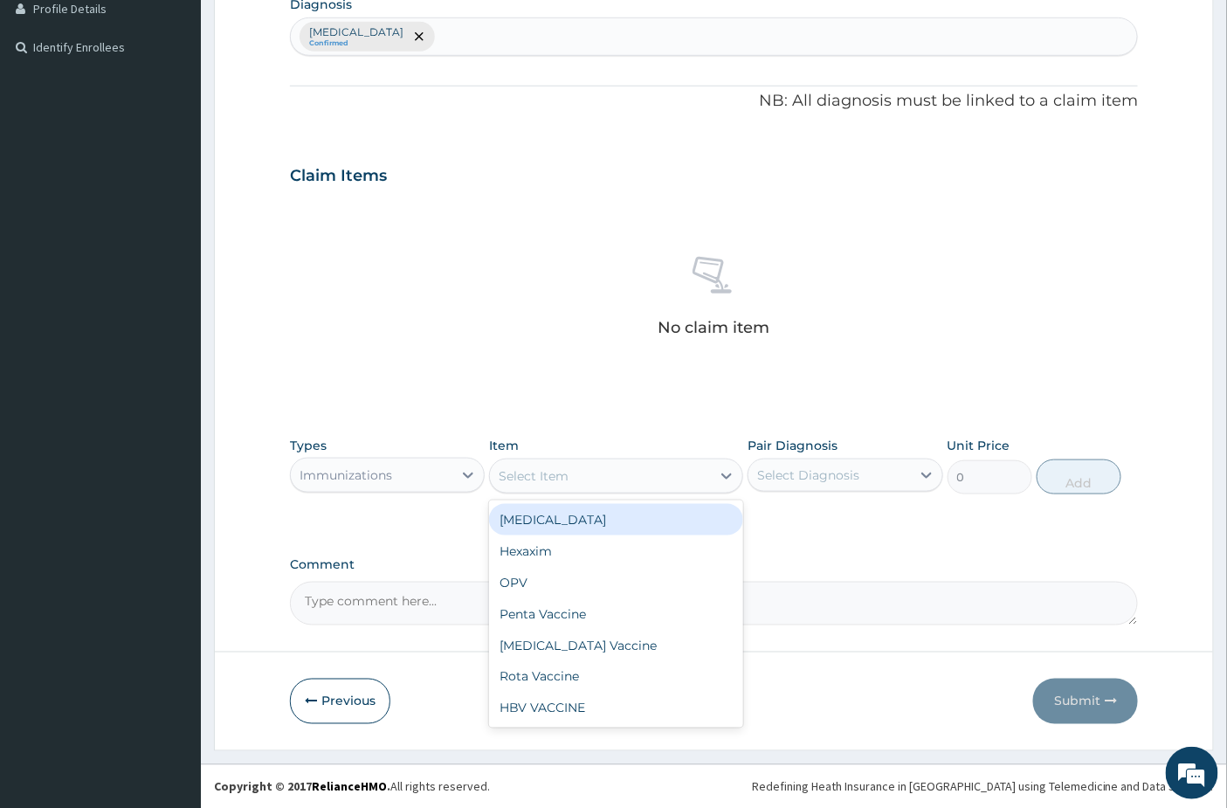
click at [616, 473] on div "Select Item" at bounding box center [600, 476] width 221 height 28
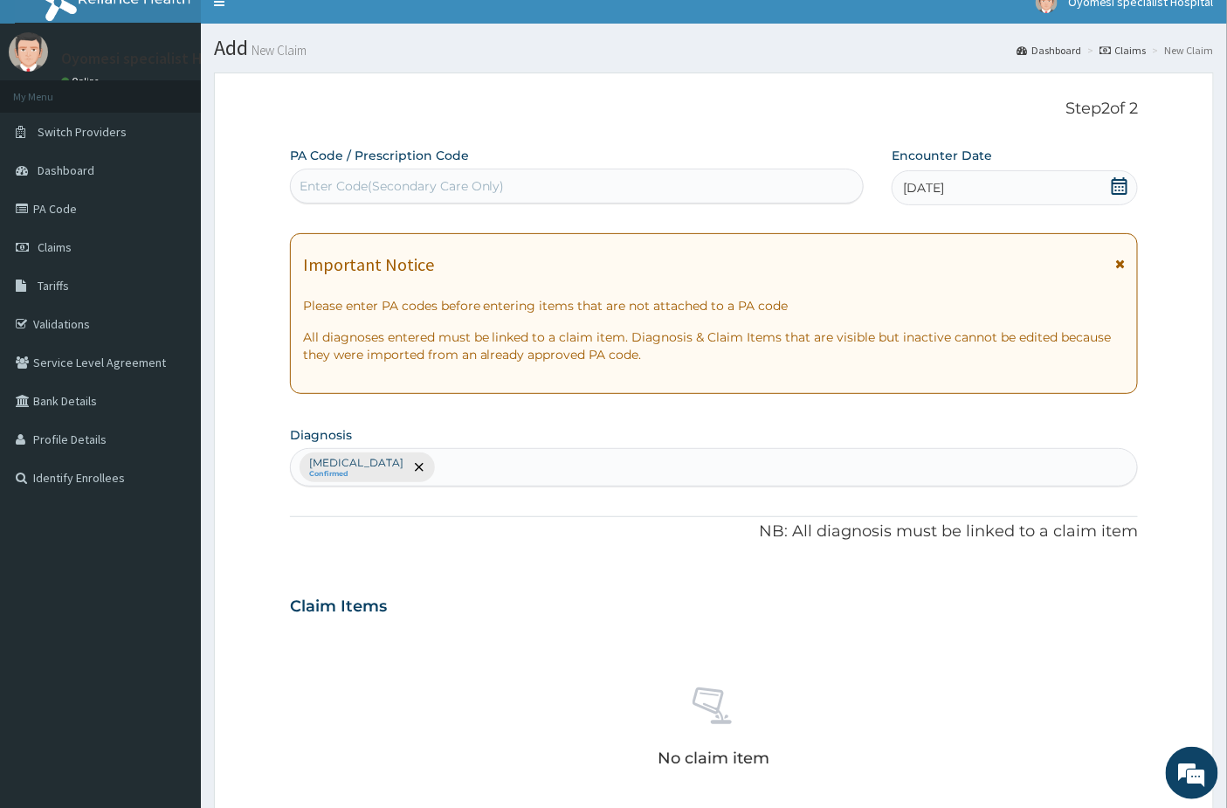
scroll to position [0, 0]
